Goal: Navigation & Orientation: Find specific page/section

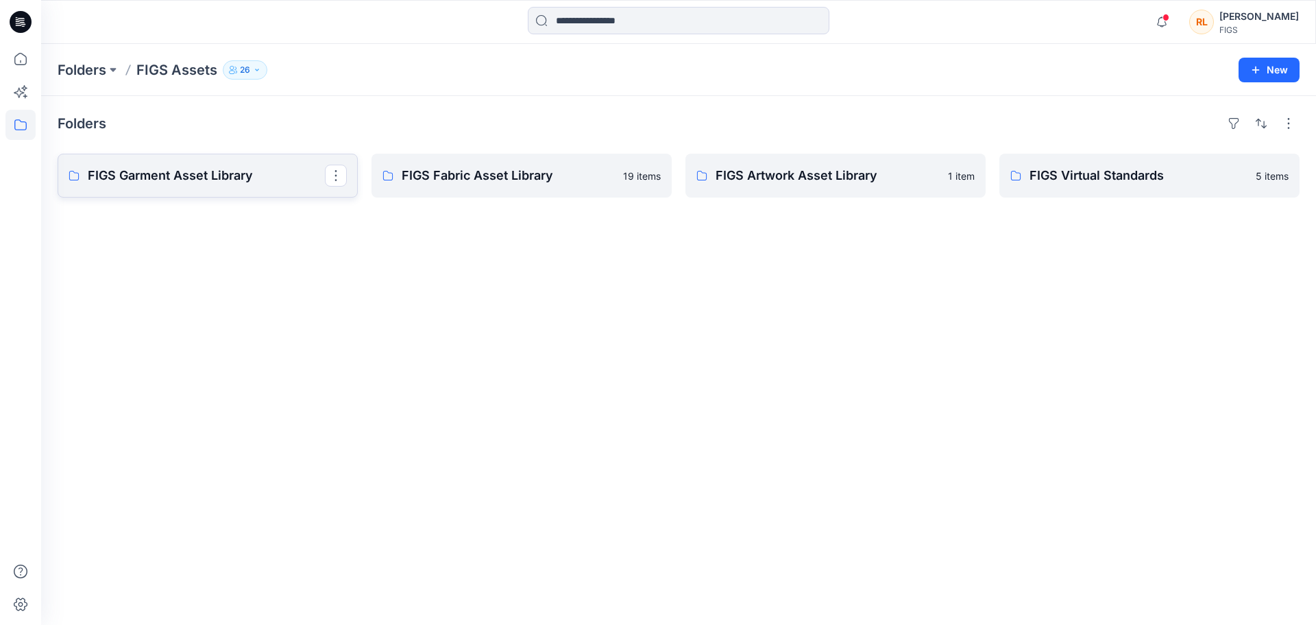
click at [228, 174] on p "FIGS Garment Asset Library" at bounding box center [206, 175] width 237 height 19
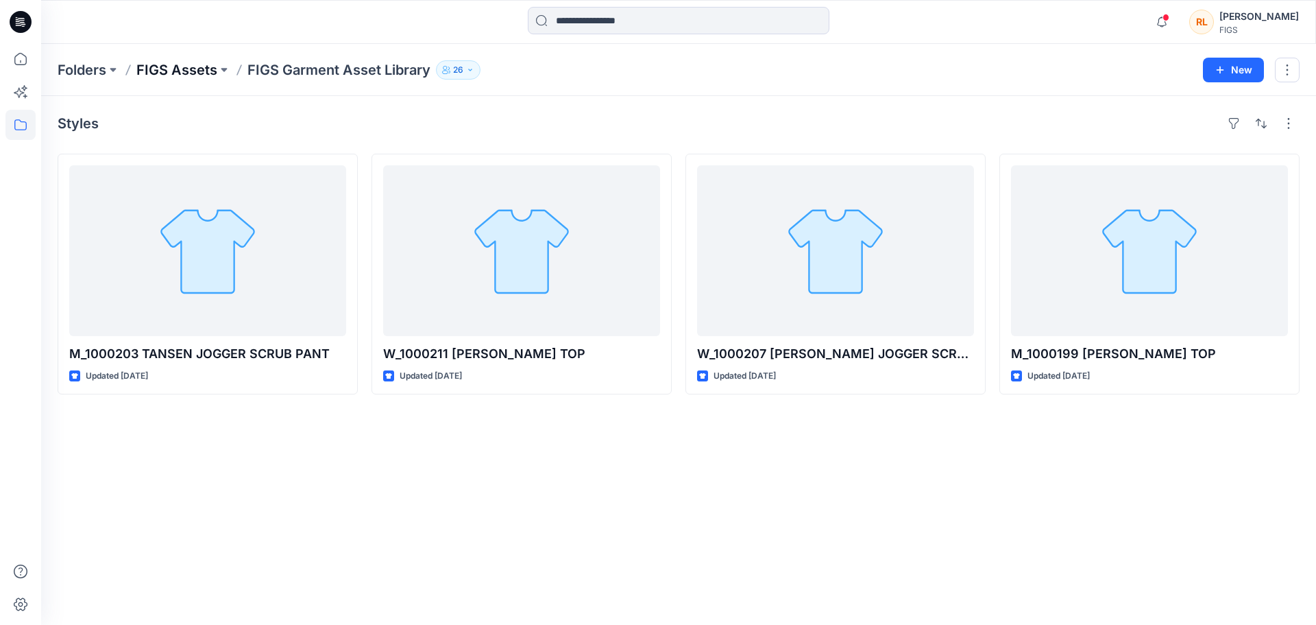
click at [160, 75] on p "FIGS Assets" at bounding box center [176, 69] width 81 height 19
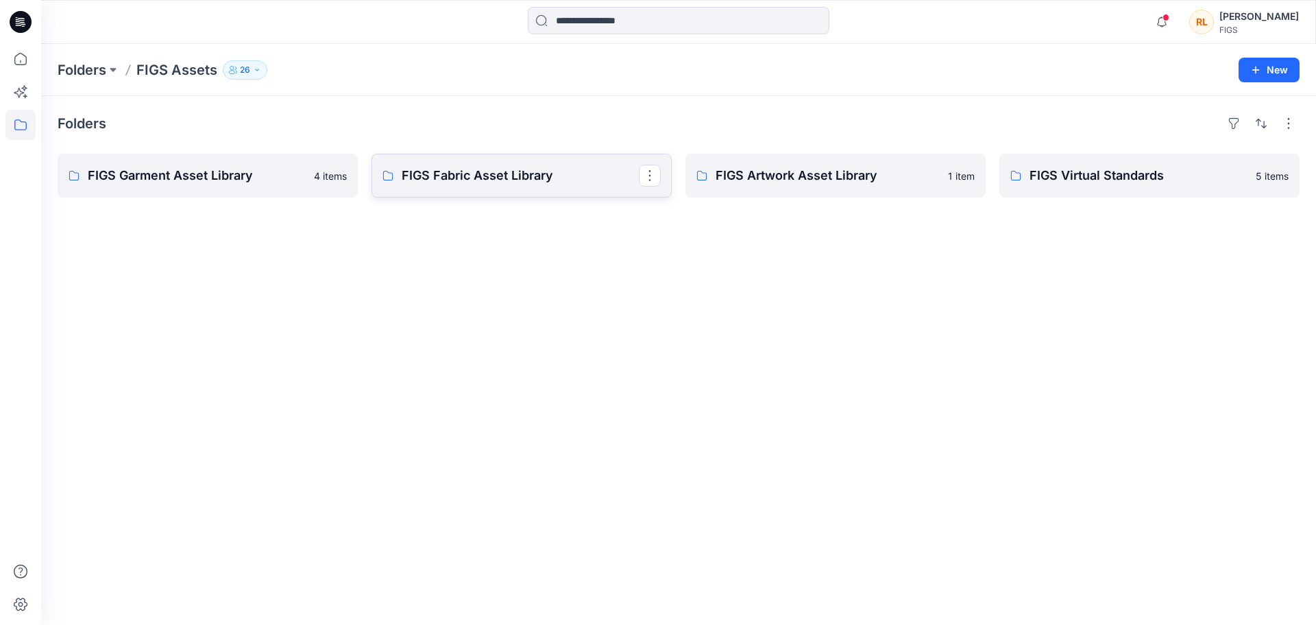
click at [439, 170] on p "FIGS Fabric Asset Library" at bounding box center [520, 175] width 237 height 19
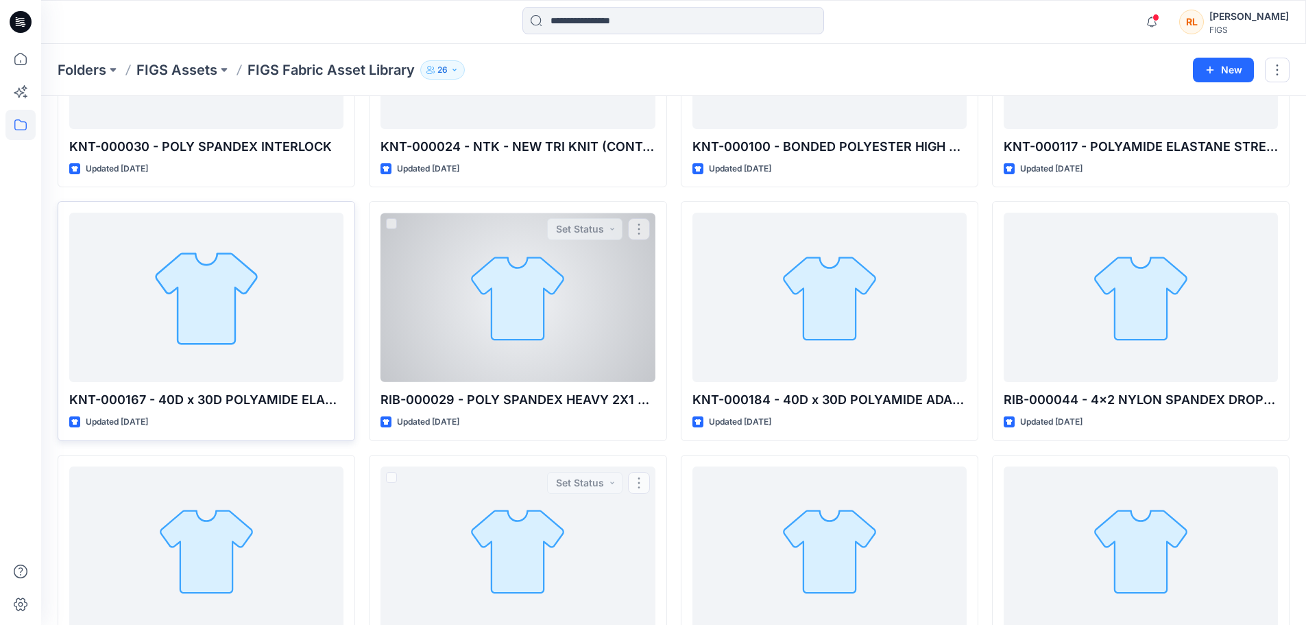
scroll to position [455, 0]
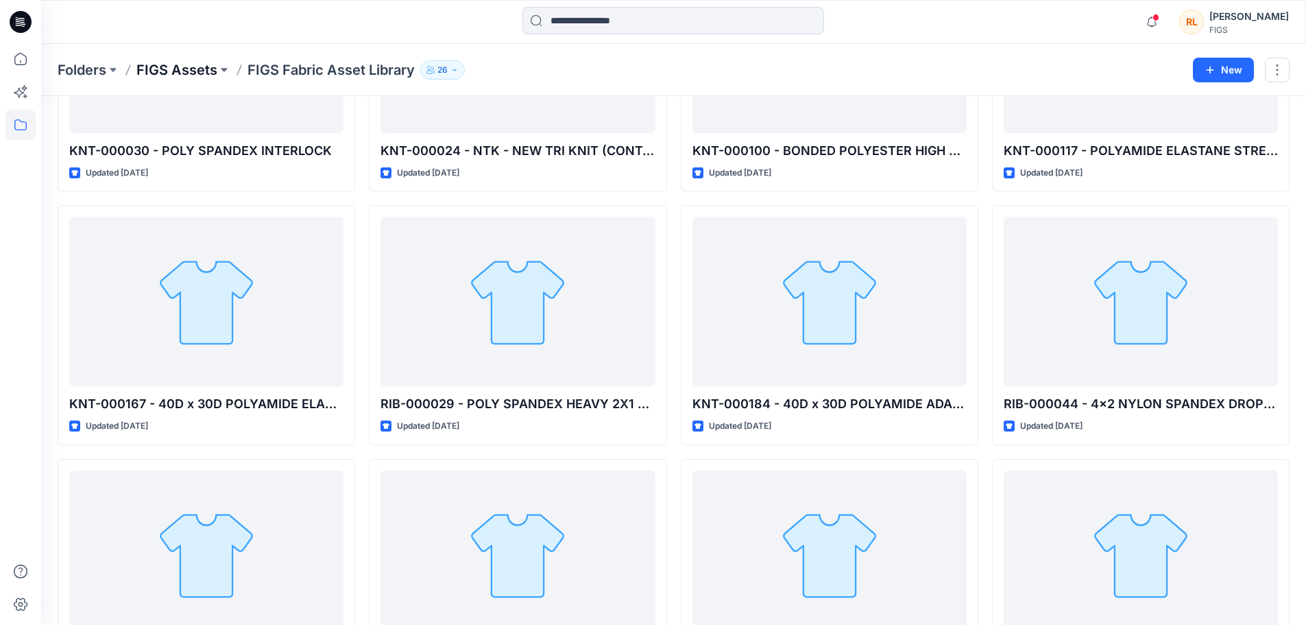
click at [200, 77] on p "FIGS Assets" at bounding box center [176, 69] width 81 height 19
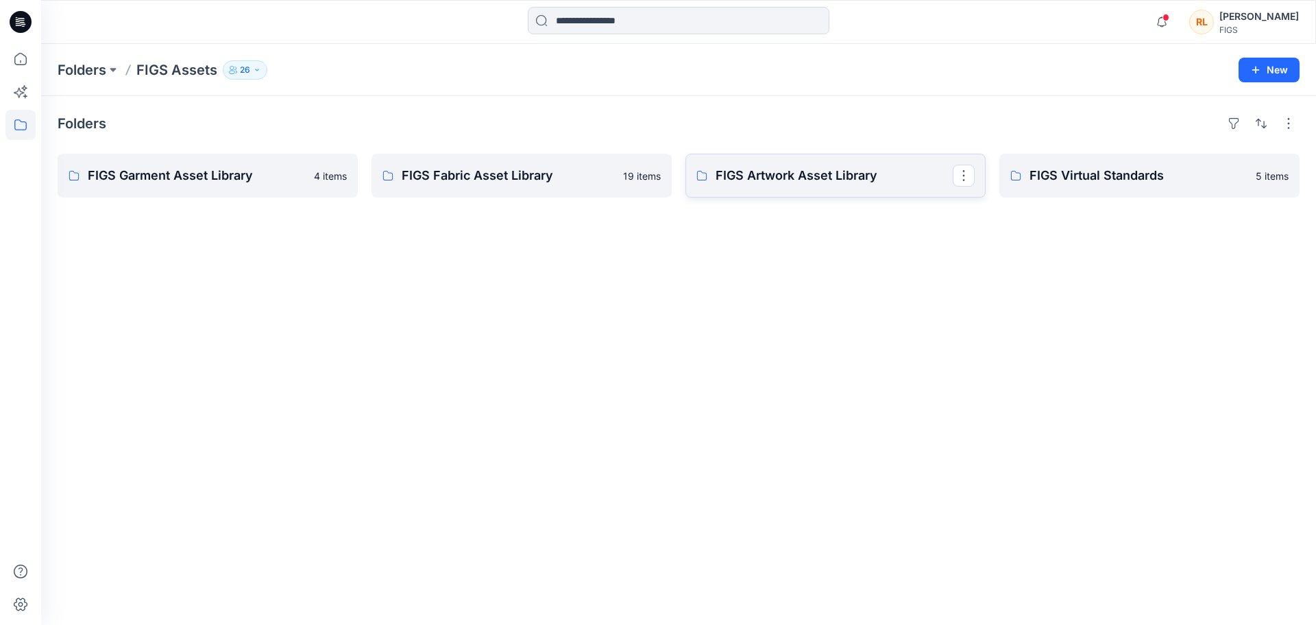
click at [804, 177] on p "FIGS Artwork Asset Library" at bounding box center [834, 175] width 237 height 19
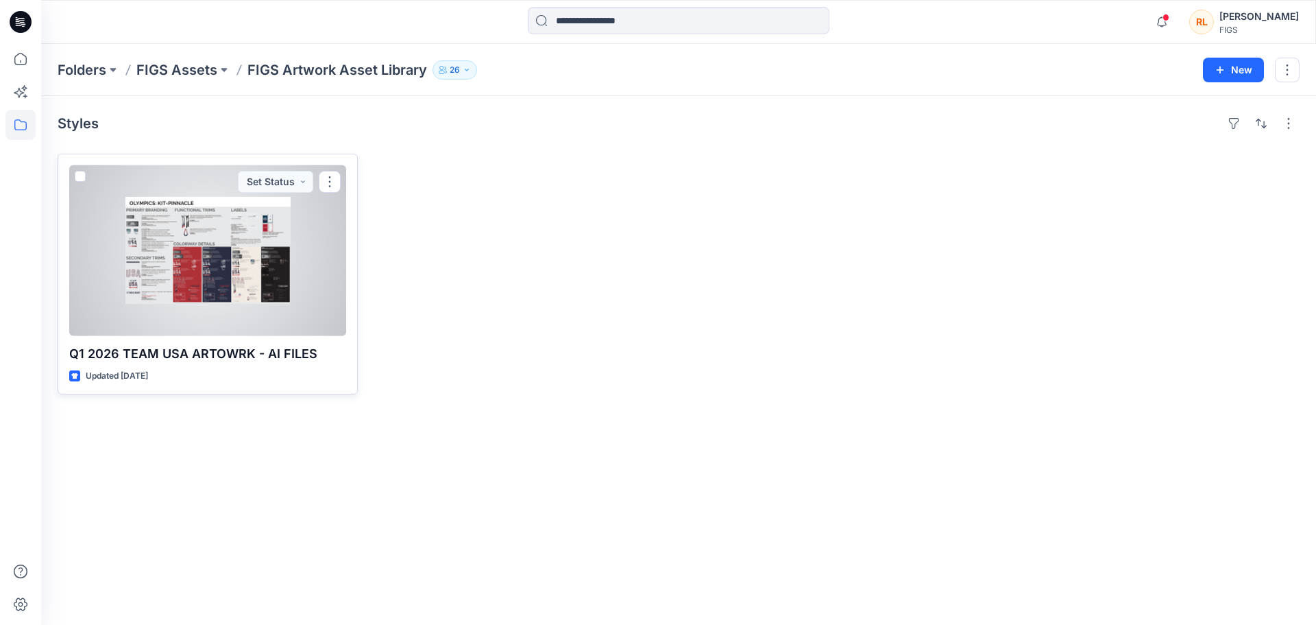
click at [244, 278] on div at bounding box center [207, 250] width 277 height 171
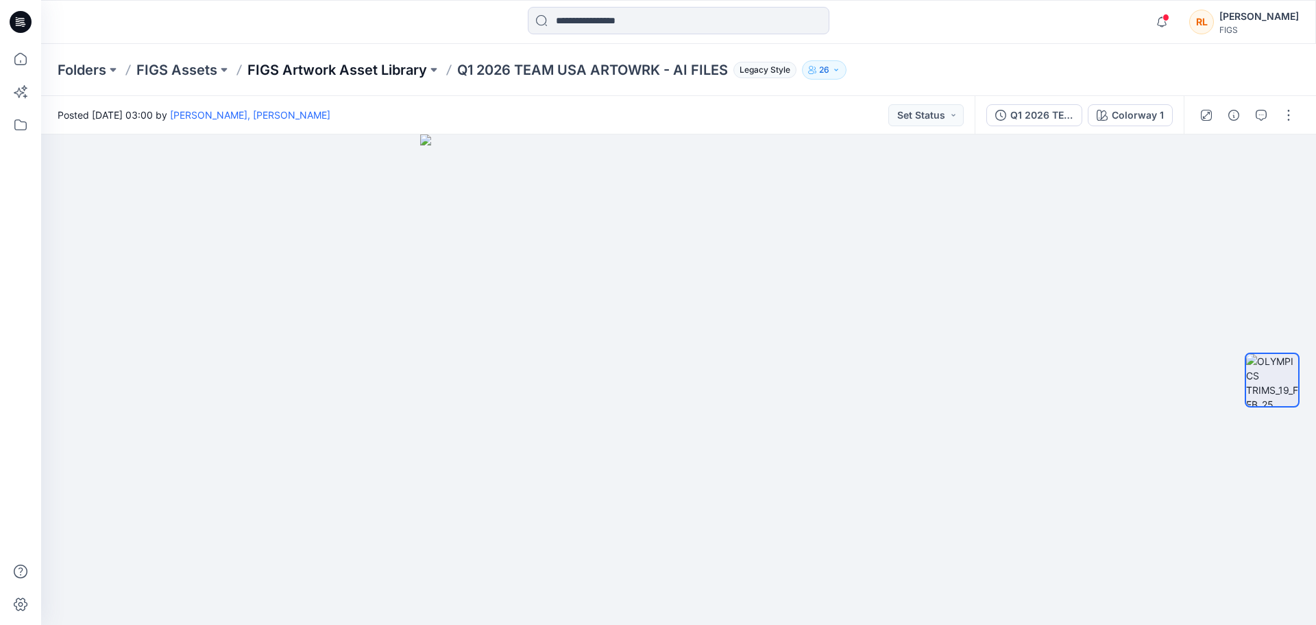
click at [370, 73] on p "FIGS Artwork Asset Library" at bounding box center [338, 69] width 180 height 19
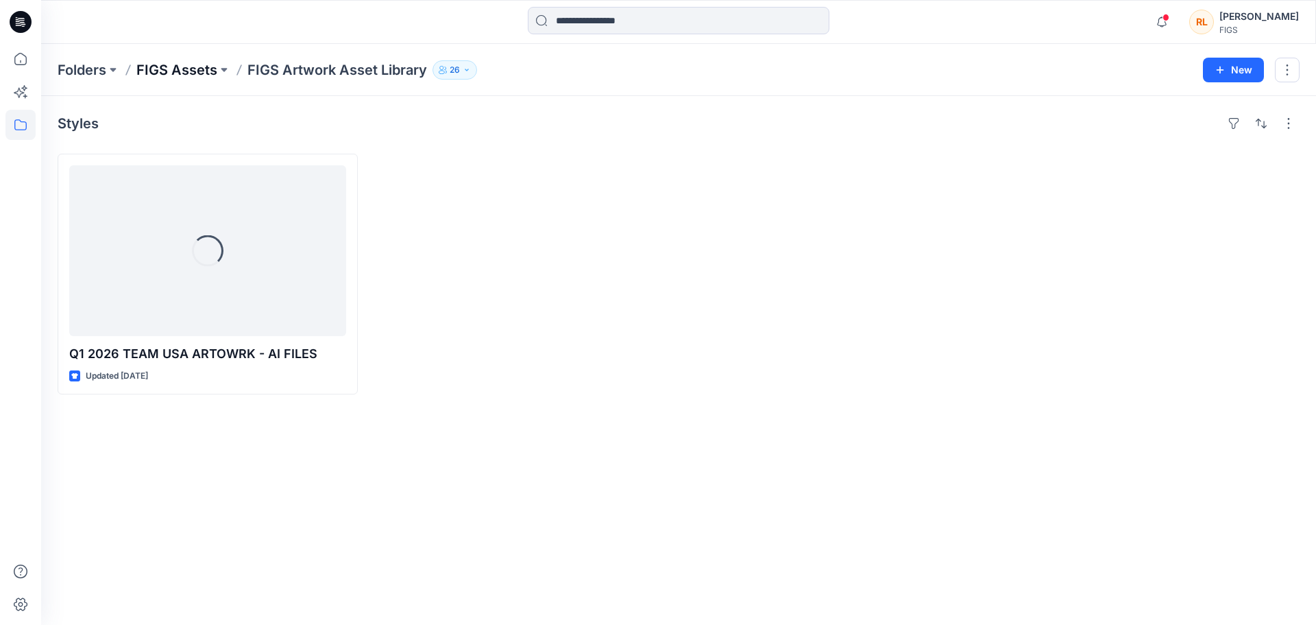
click at [191, 71] on p "FIGS Assets" at bounding box center [176, 69] width 81 height 19
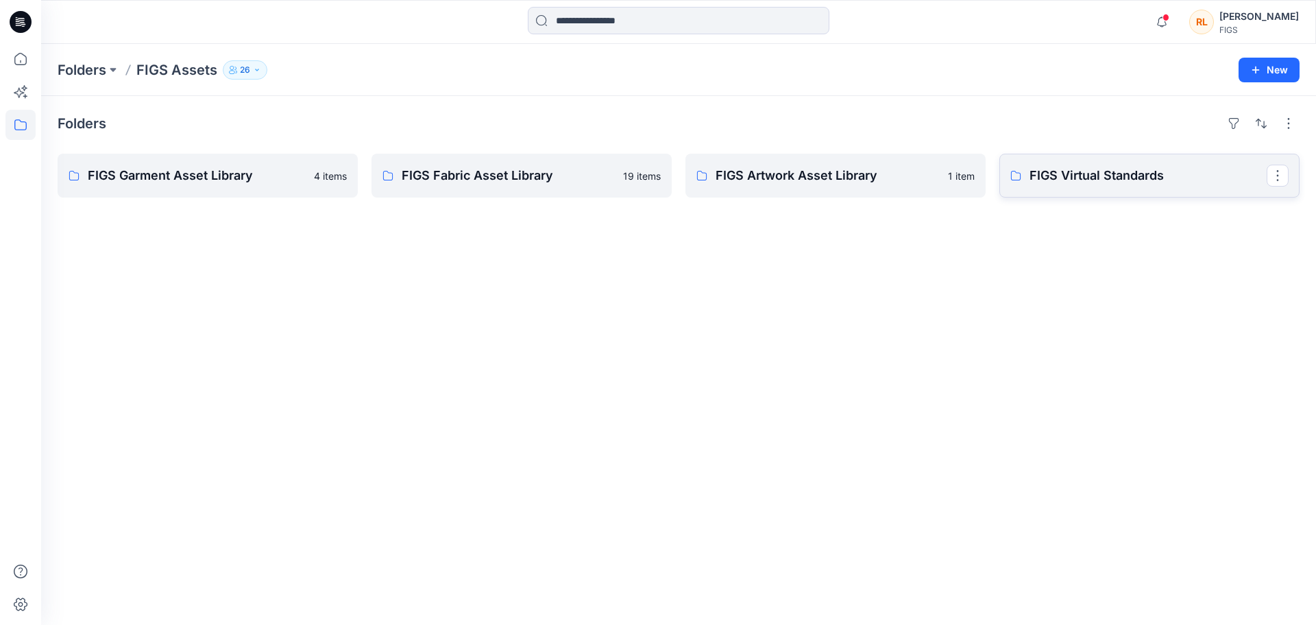
click at [1040, 162] on link "FIGS Virtual Standards" at bounding box center [1150, 176] width 300 height 44
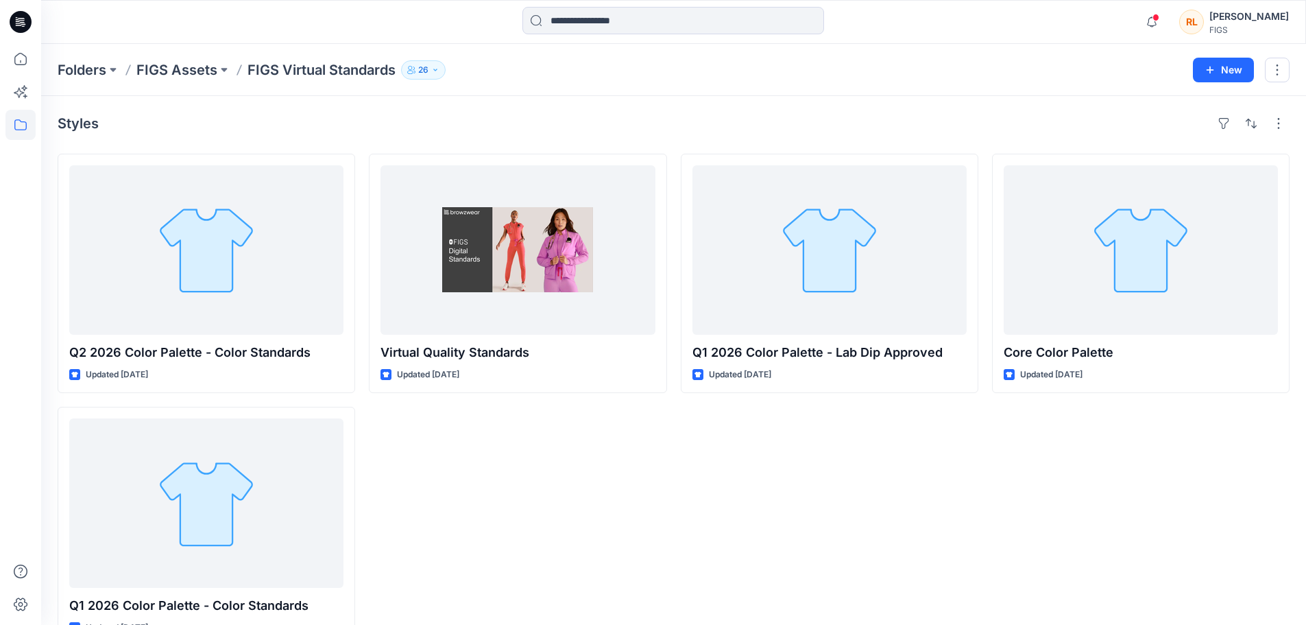
click at [488, 474] on div "Virtual Quality Standards Updated [DATE]" at bounding box center [518, 400] width 298 height 492
click at [171, 76] on p "FIGS Assets" at bounding box center [176, 69] width 81 height 19
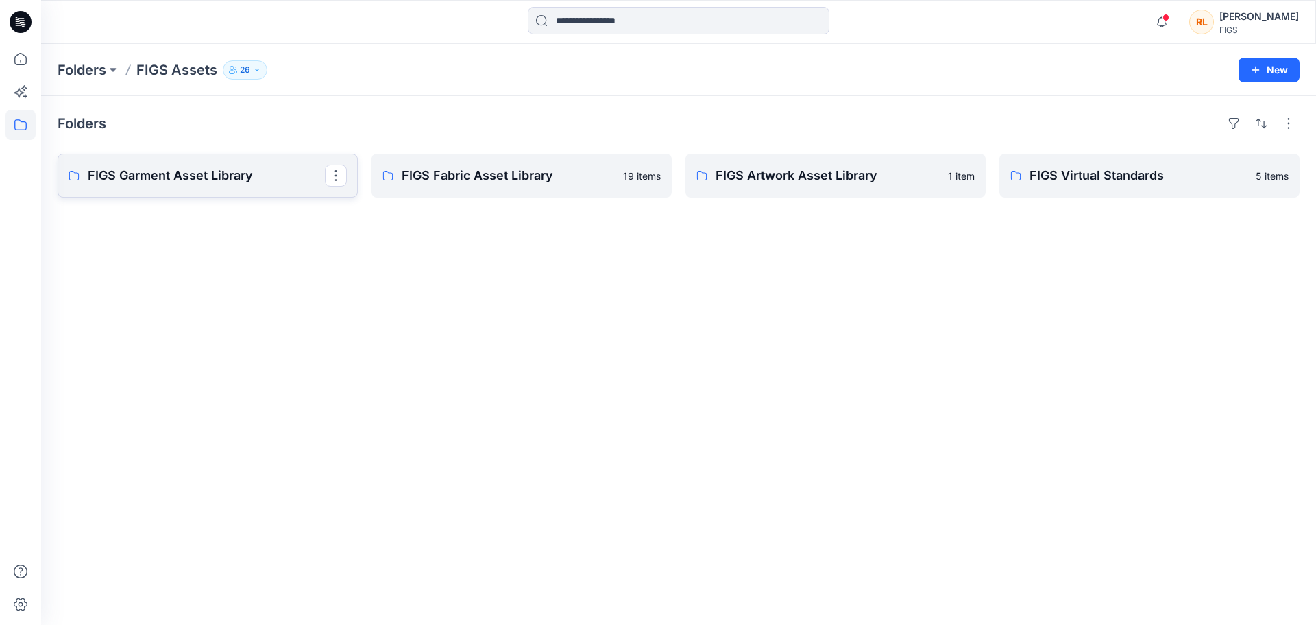
click at [217, 195] on link "FIGS Garment Asset Library" at bounding box center [208, 176] width 300 height 44
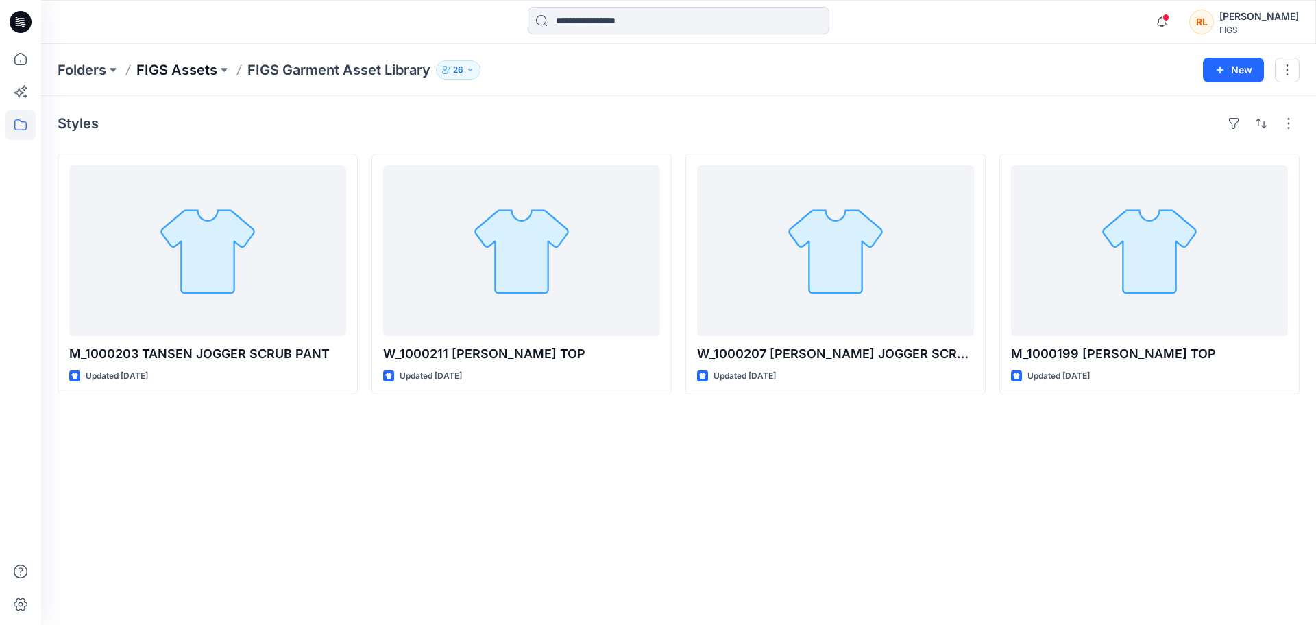
click at [184, 71] on p "FIGS Assets" at bounding box center [176, 69] width 81 height 19
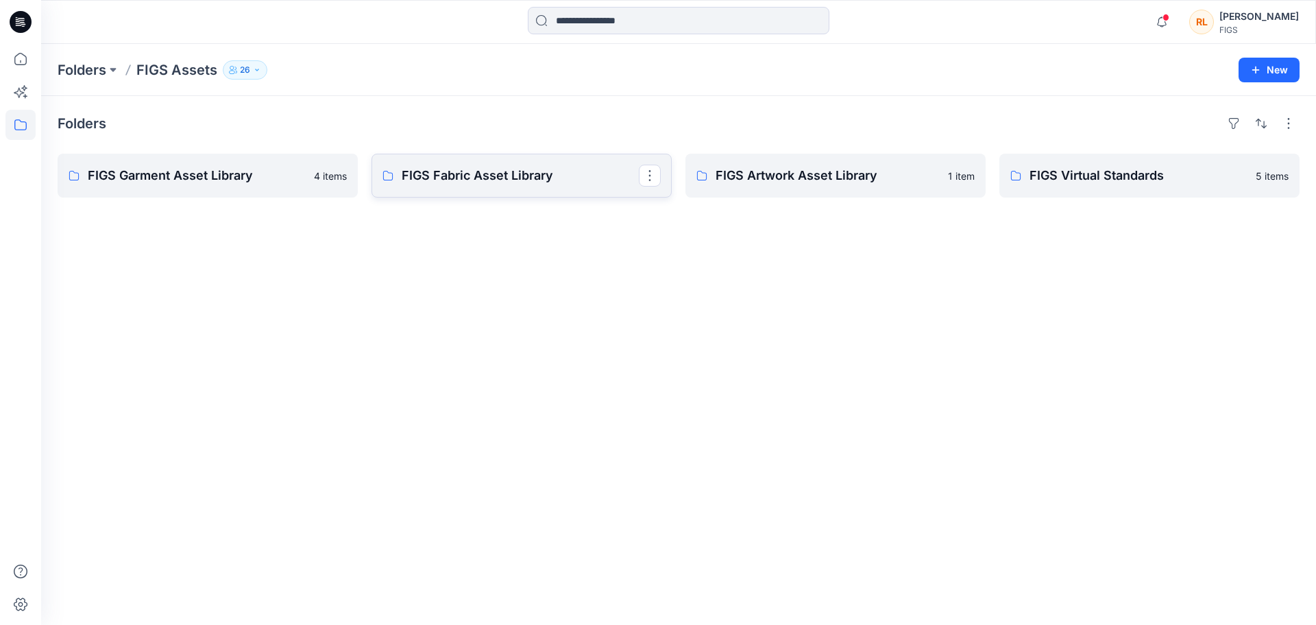
click at [434, 174] on p "FIGS Fabric Asset Library" at bounding box center [520, 175] width 237 height 19
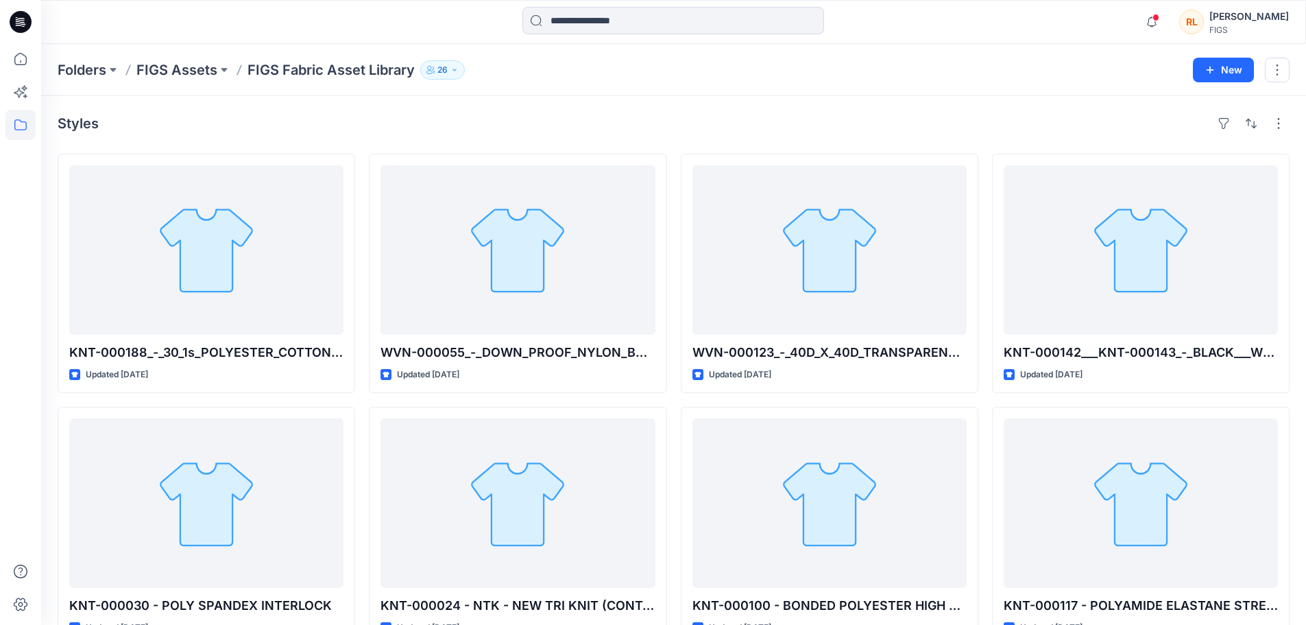
drag, startPoint x: 282, startPoint y: 71, endPoint x: 291, endPoint y: 82, distance: 14.1
click at [282, 73] on p "FIGS Fabric Asset Library" at bounding box center [331, 69] width 167 height 19
click at [81, 77] on p "Folders" at bounding box center [82, 69] width 49 height 19
